Goal: Ask a question

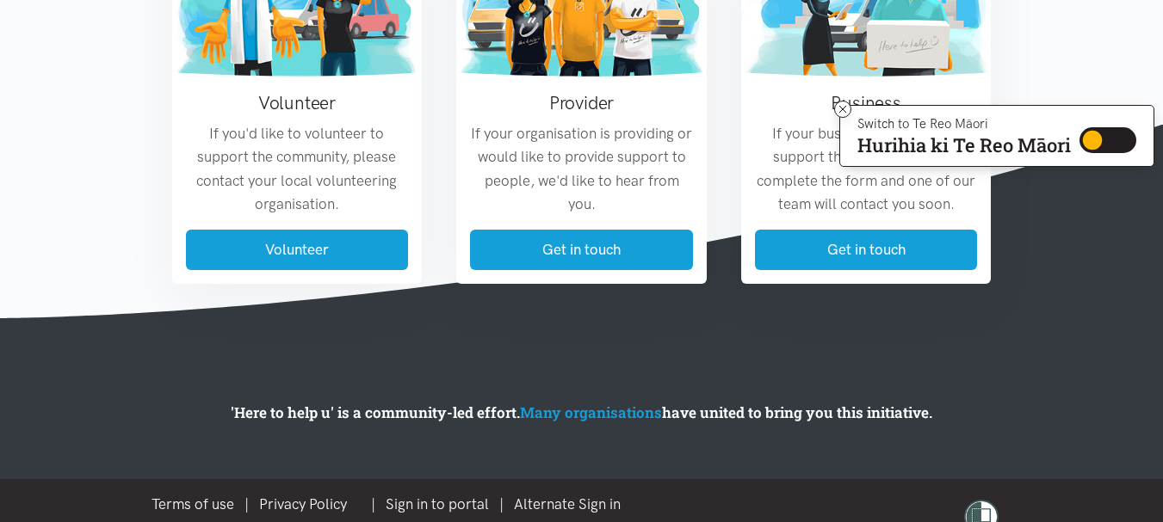
scroll to position [2246, 0]
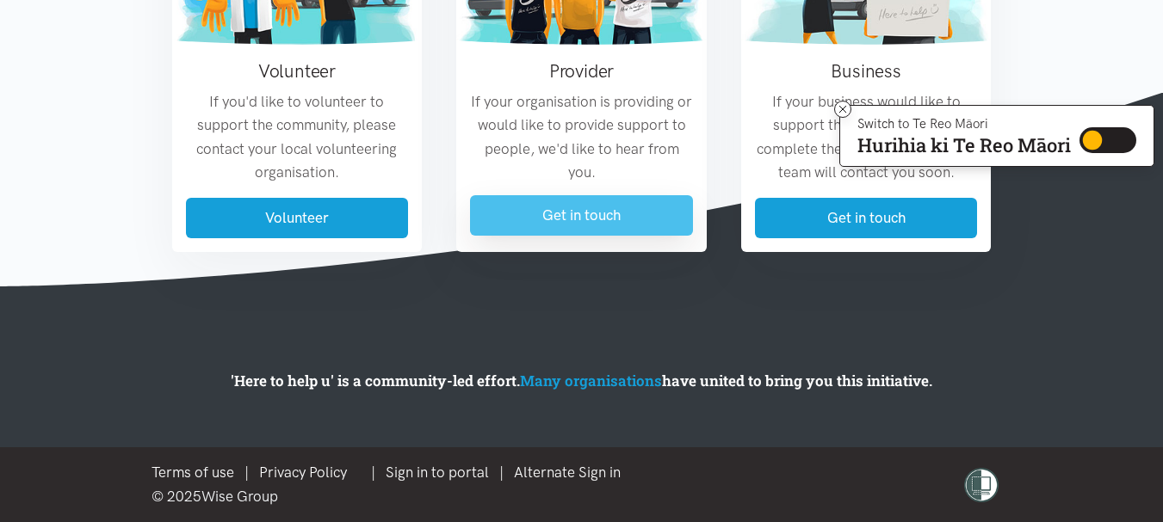
click at [527, 209] on link "Get in touch" at bounding box center [581, 215] width 223 height 40
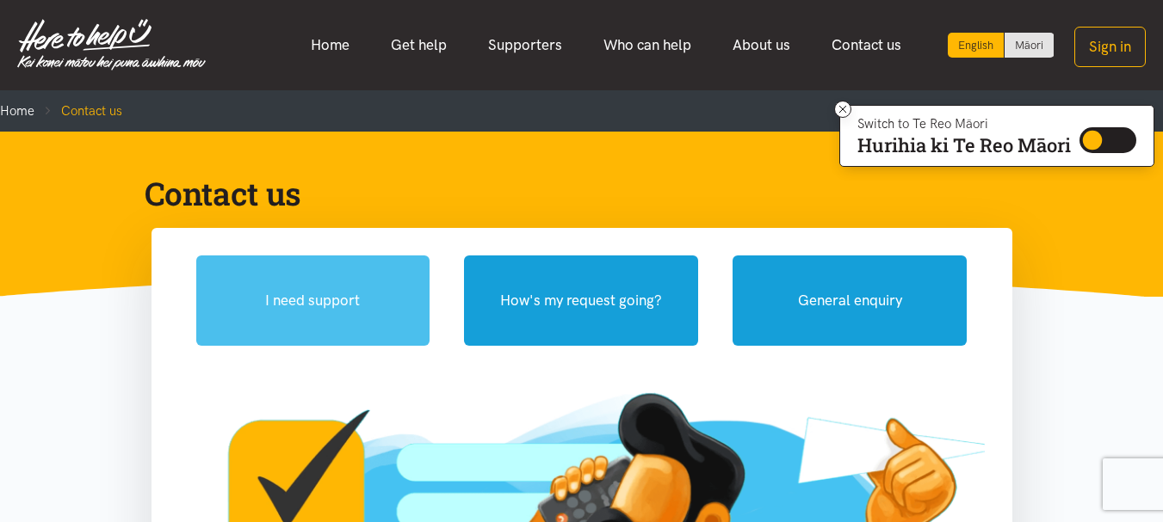
click at [266, 306] on button "I need support" at bounding box center [313, 301] width 234 height 90
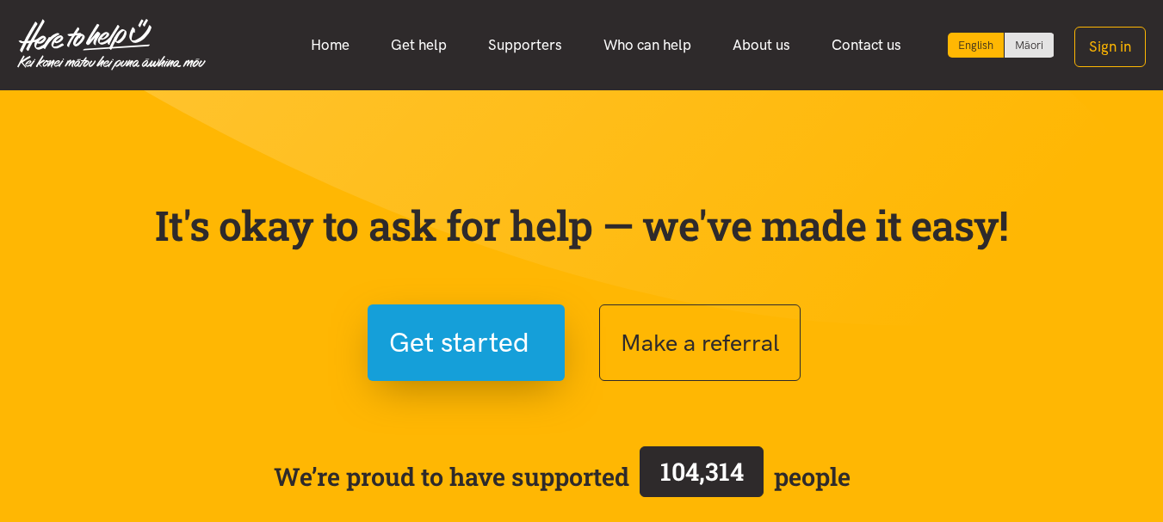
scroll to position [2246, 0]
